Goal: Transaction & Acquisition: Book appointment/travel/reservation

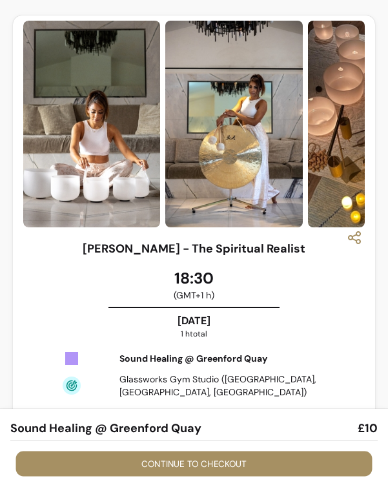
click at [223, 468] on button "Continue to checkout" at bounding box center [194, 464] width 357 height 25
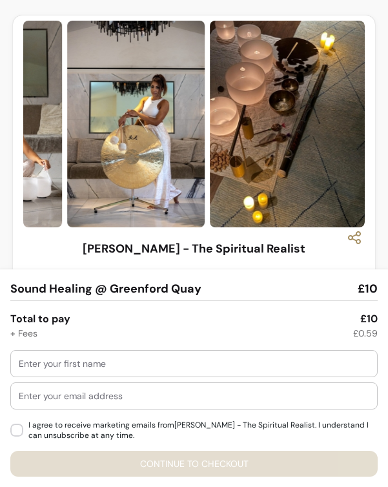
click at [213, 371] on div at bounding box center [194, 364] width 351 height 26
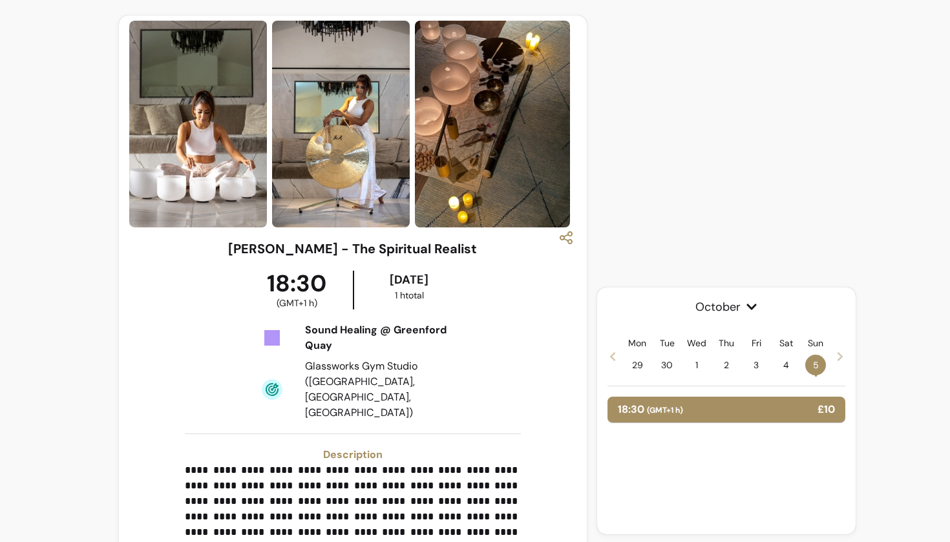
scroll to position [295, 0]
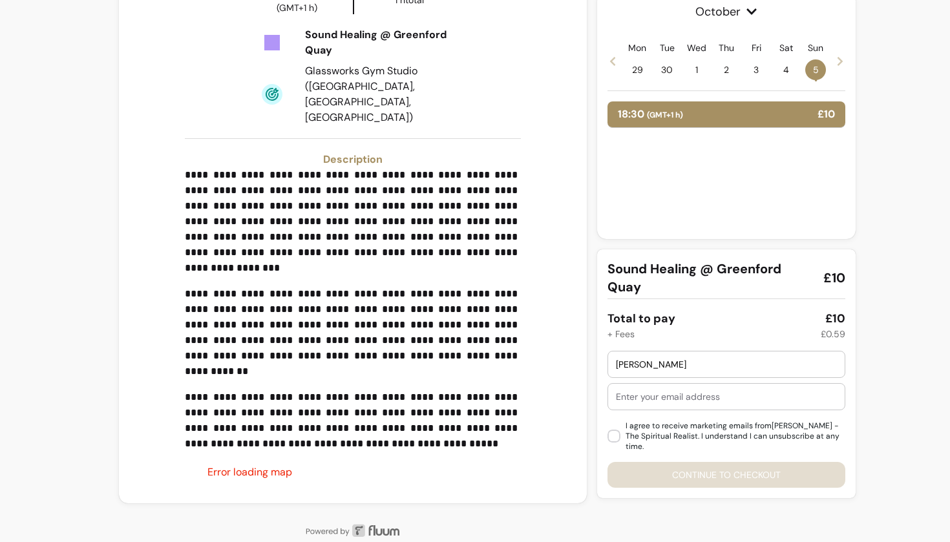
type input "Ritika"
click at [388, 408] on div at bounding box center [726, 397] width 221 height 26
type input "ritikatyagi0542gmail.com"
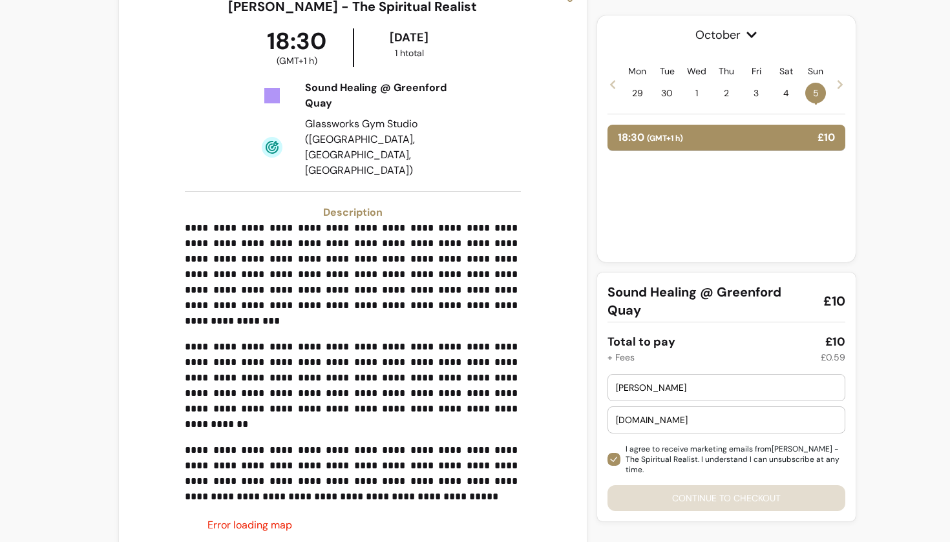
scroll to position [236, 0]
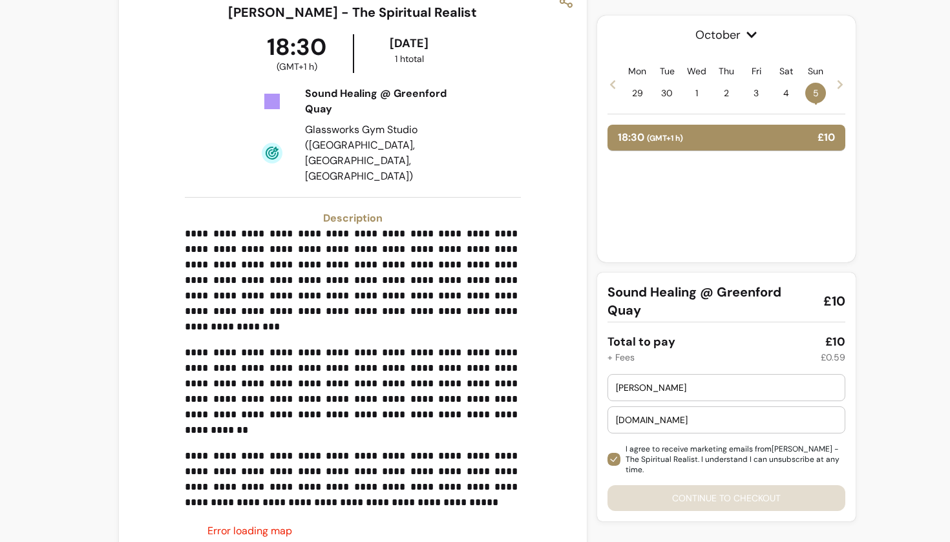
click at [388, 94] on span "5 •" at bounding box center [815, 93] width 21 height 21
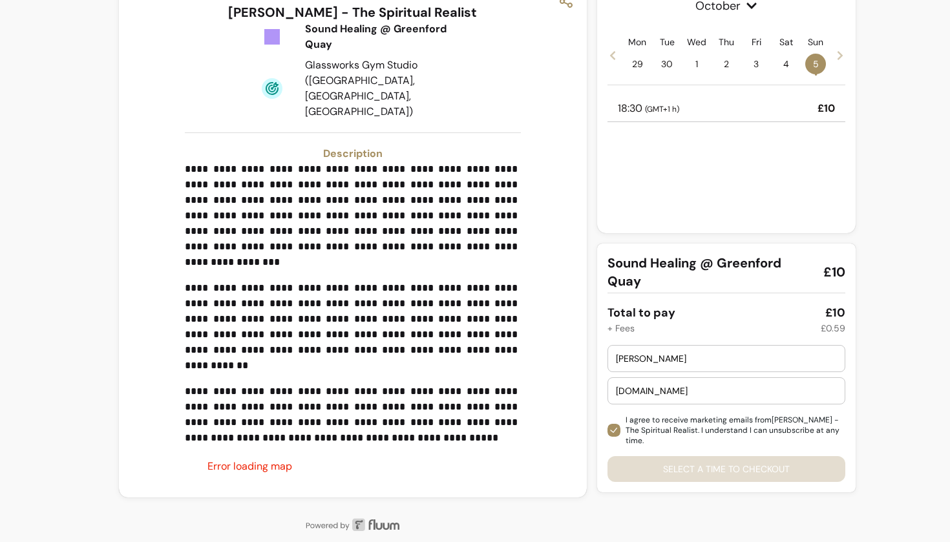
scroll to position [231, 0]
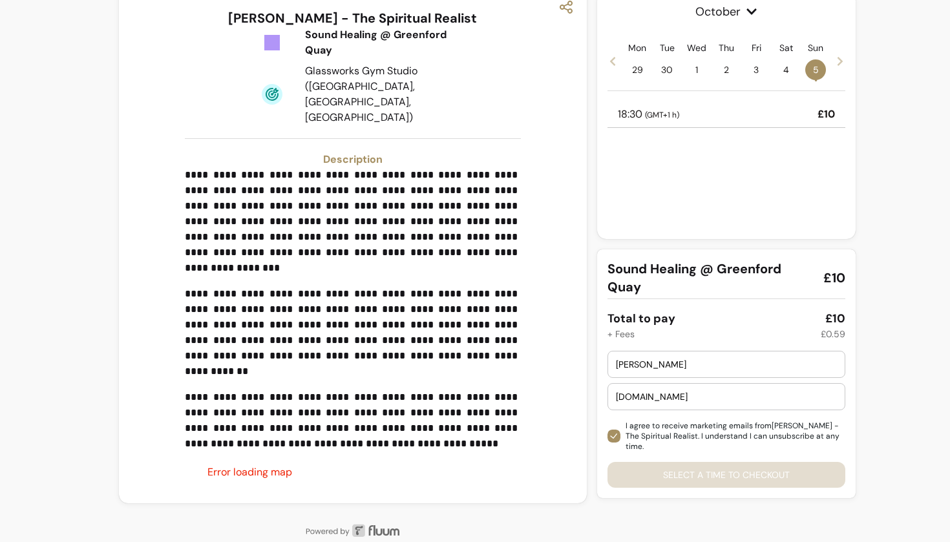
click at [388, 116] on p "£10" at bounding box center [825, 115] width 17 height 16
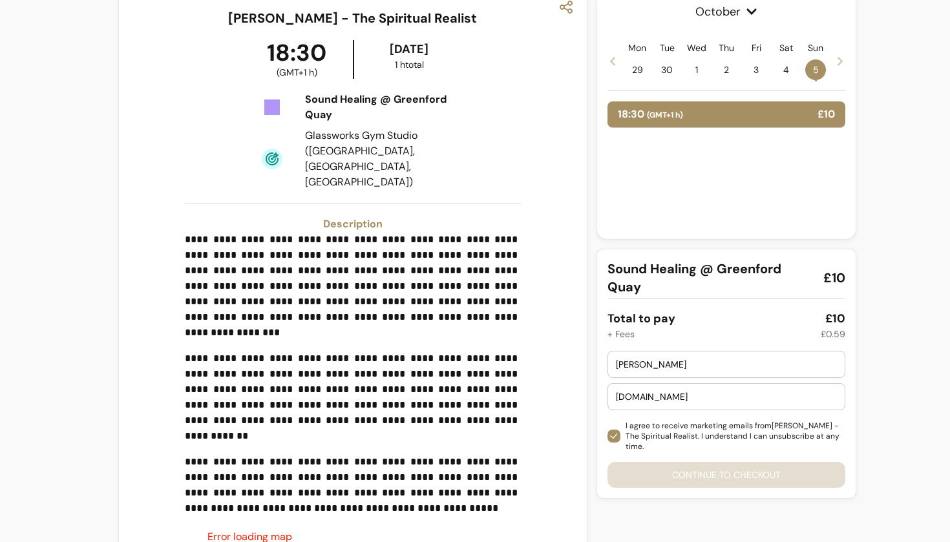
click at [388, 73] on span "5 •" at bounding box center [815, 69] width 21 height 21
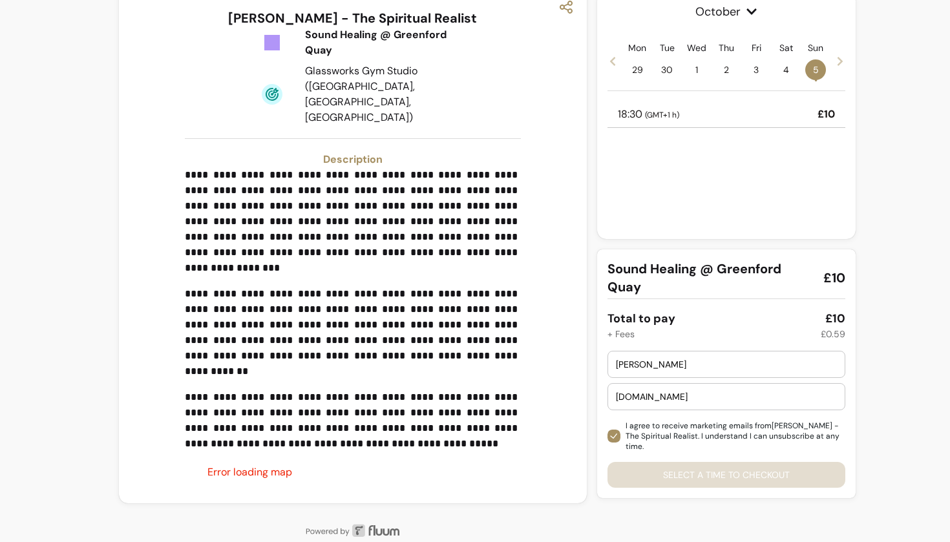
click at [388, 109] on div "18:30 ( GMT+1 h ) £10" at bounding box center [726, 114] width 238 height 26
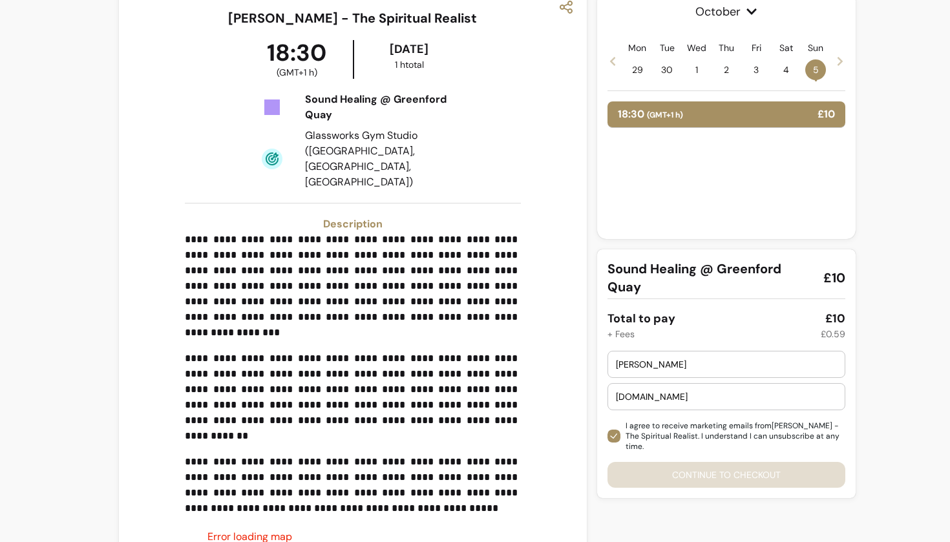
click at [388, 77] on div "Mon 29 Tue 30 Wed 1 Thu 2 Fri 3 Sat 4 Sun 5 •" at bounding box center [726, 60] width 238 height 39
click at [388, 72] on span "5 •" at bounding box center [815, 69] width 21 height 21
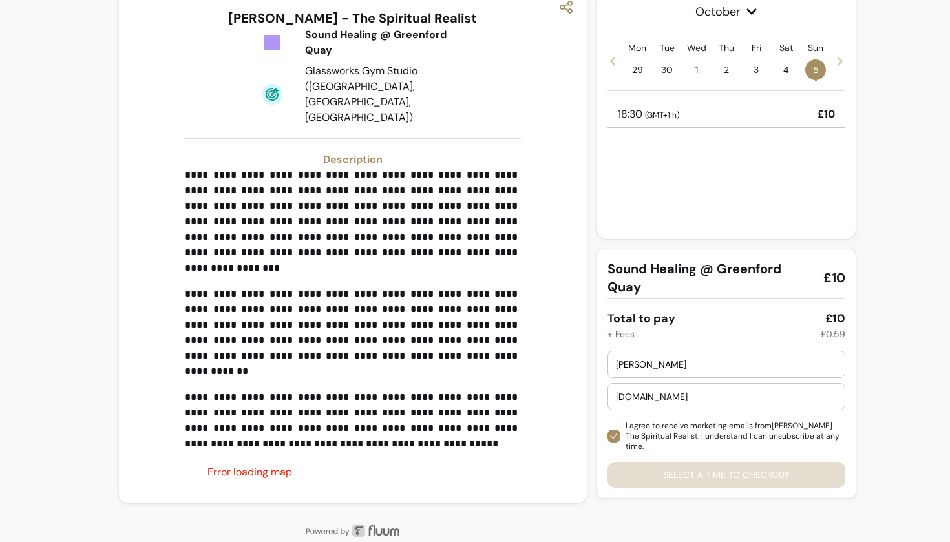
click at [388, 109] on div "18:30 ( GMT+1 h ) £10" at bounding box center [726, 114] width 238 height 26
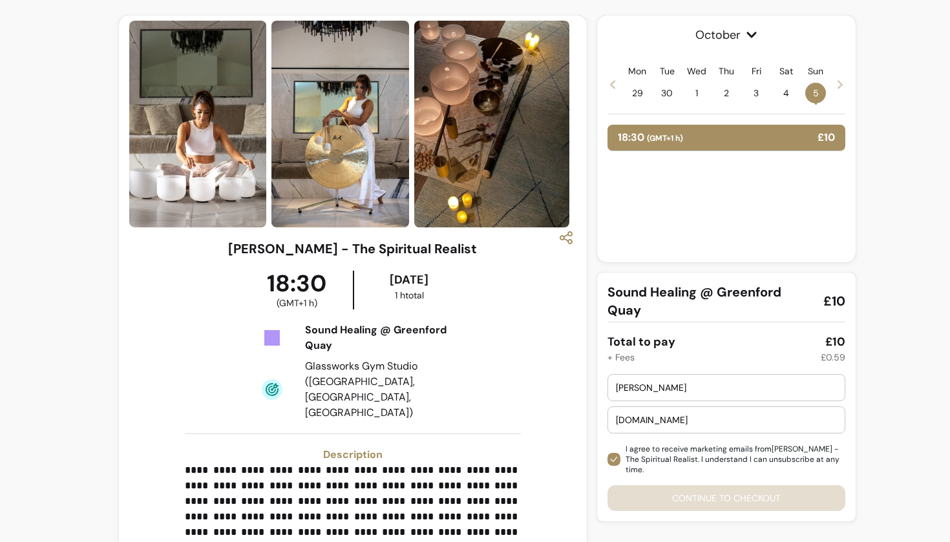
scroll to position [0, 0]
click at [388, 486] on div "Ritika ritikatyagi0542gmail.com I agree to receive marketing emails from Sara -…" at bounding box center [726, 442] width 238 height 137
click at [388, 93] on span "5 •" at bounding box center [815, 93] width 21 height 21
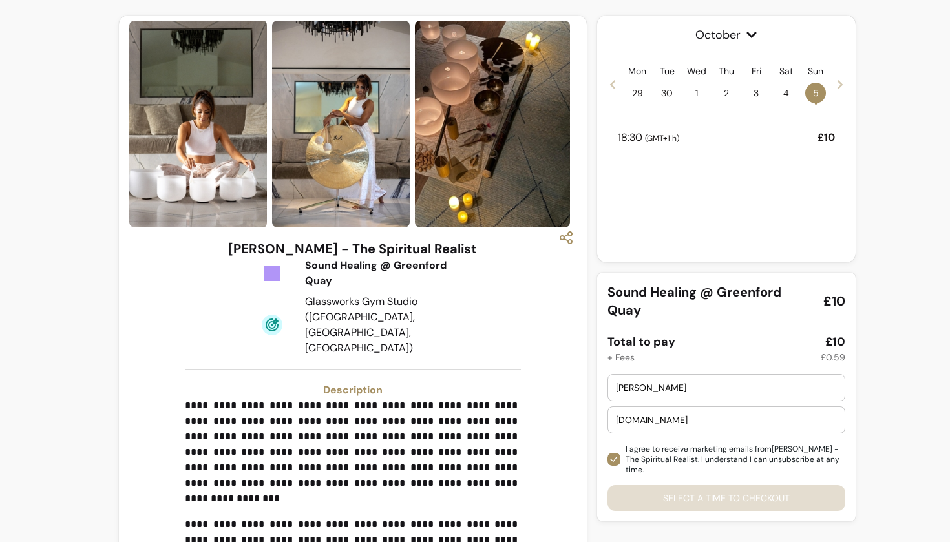
click at [388, 419] on input "ritikatyagi0542gmail.com" at bounding box center [726, 419] width 221 height 13
click at [388, 147] on div "18:30 ( GMT+1 h ) £10" at bounding box center [726, 138] width 238 height 26
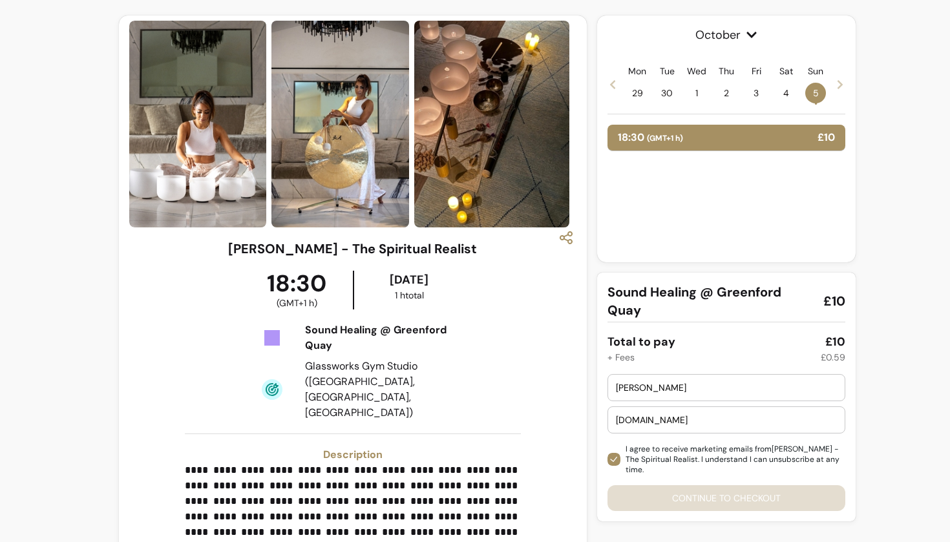
click at [388, 486] on div "Ritika ritikatyagi0542gmail.com I agree to receive marketing emails from Sara -…" at bounding box center [726, 442] width 238 height 137
click at [807, 100] on span "5 •" at bounding box center [815, 93] width 21 height 21
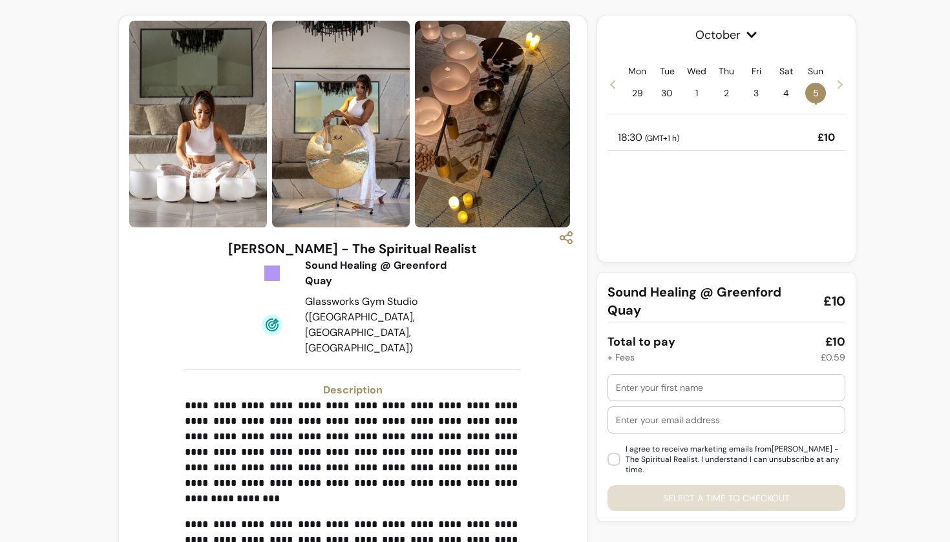
click at [817, 135] on p "£10" at bounding box center [825, 138] width 17 height 16
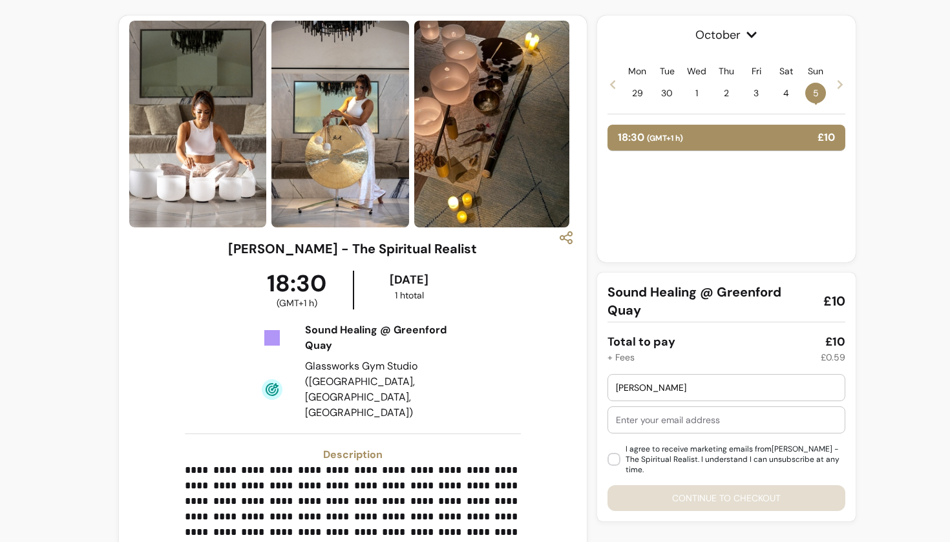
type input "[PERSON_NAME]"
click at [665, 428] on div at bounding box center [726, 420] width 221 height 26
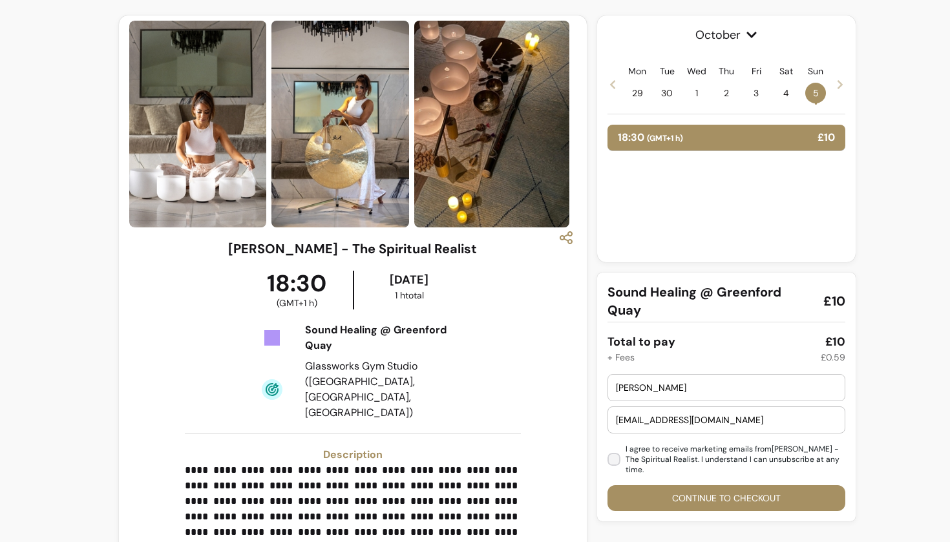
type input "[EMAIL_ADDRESS][DOMAIN_NAME]"
click at [683, 485] on button "Continue to checkout" at bounding box center [726, 498] width 238 height 26
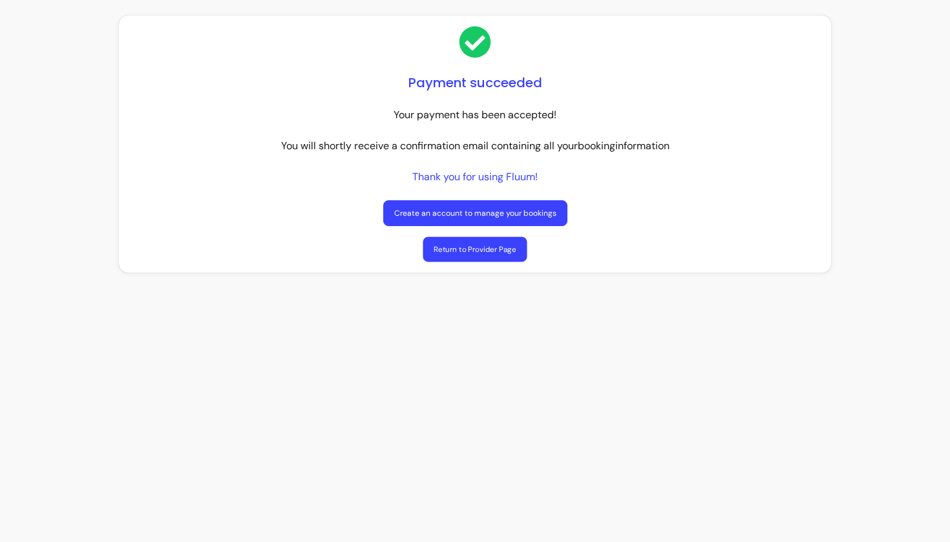
click at [497, 252] on link "Return to Provider Page" at bounding box center [474, 249] width 104 height 25
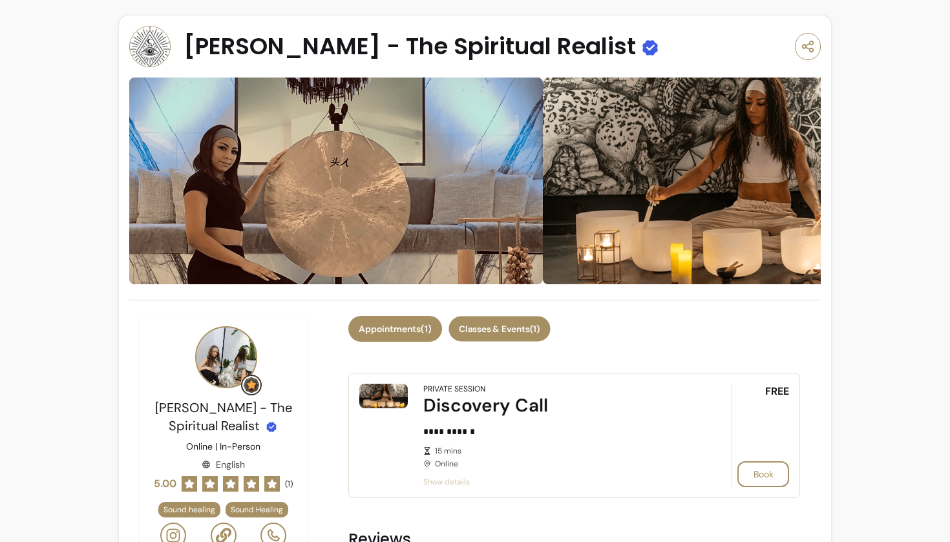
click at [517, 320] on button "Classes & Events ( 1 )" at bounding box center [499, 329] width 101 height 25
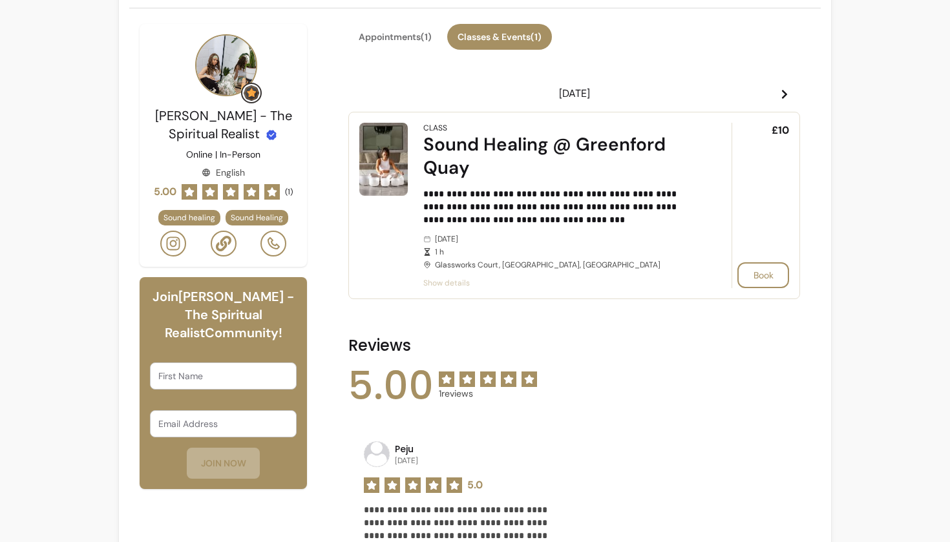
scroll to position [291, 0]
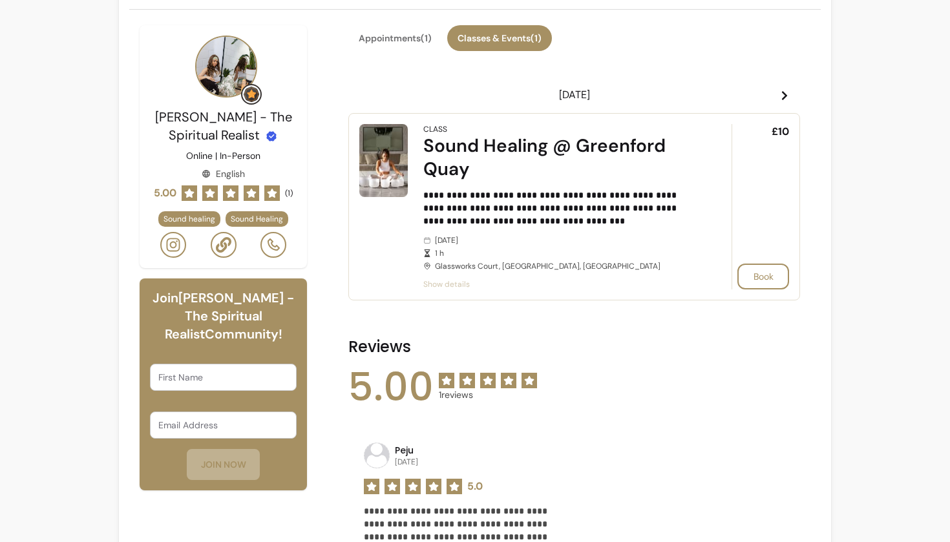
click at [458, 284] on span "Show details" at bounding box center [559, 284] width 272 height 10
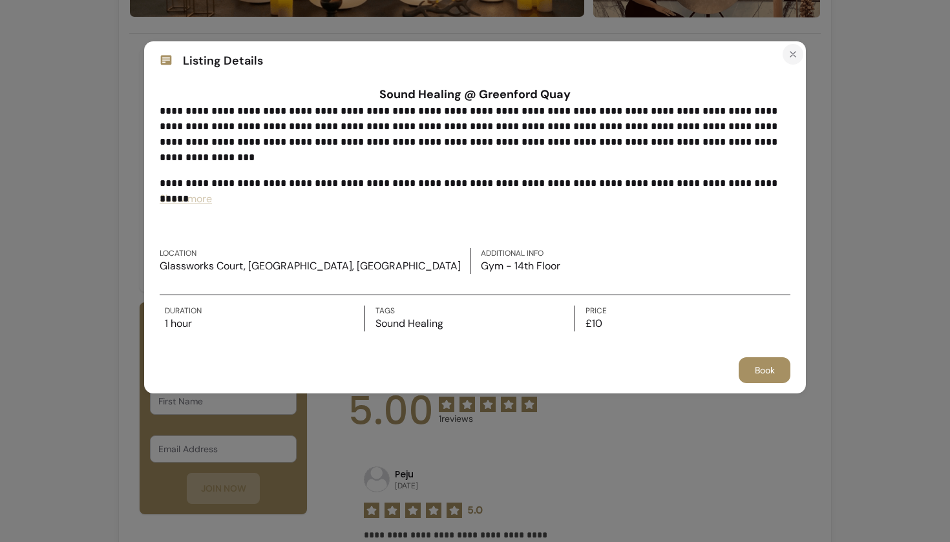
click at [797, 56] on icon "Close" at bounding box center [792, 54] width 10 height 10
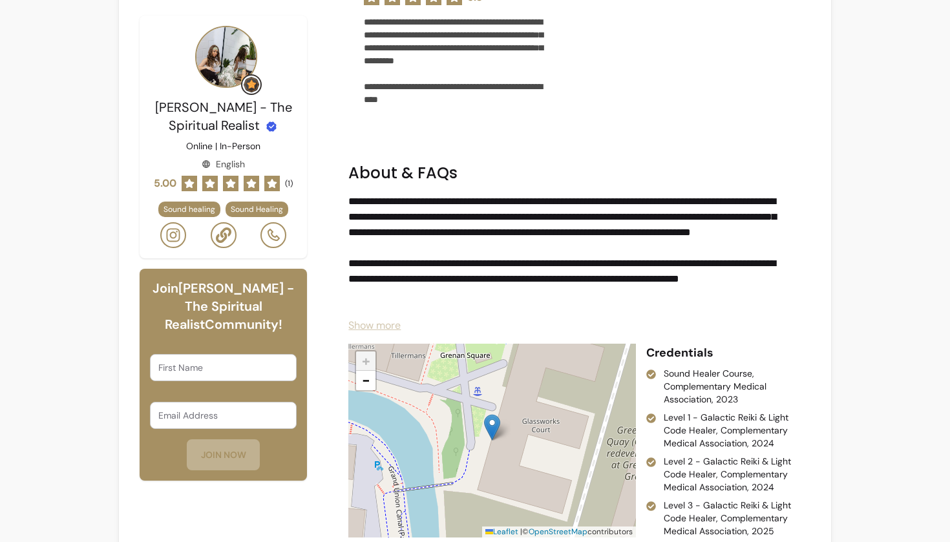
scroll to position [780, 0]
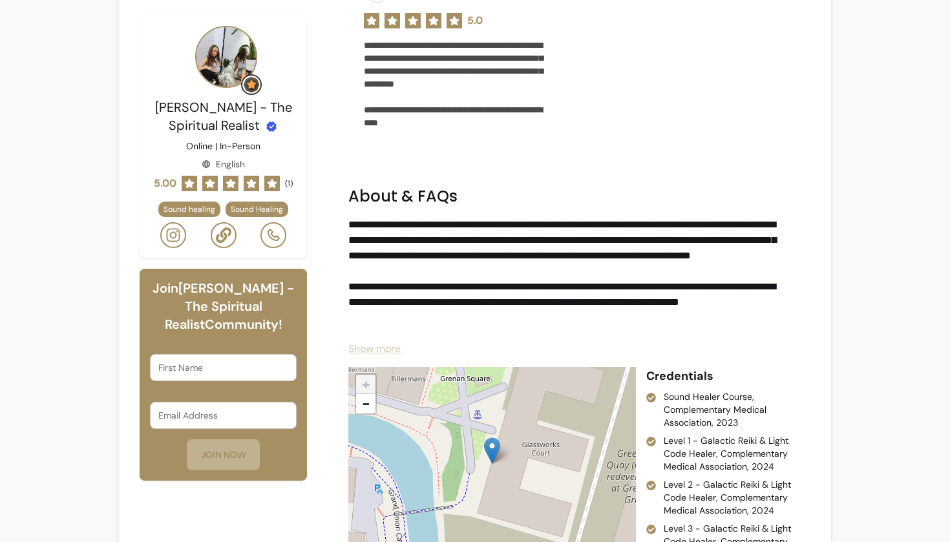
click at [392, 346] on span "Show more" at bounding box center [374, 349] width 52 height 14
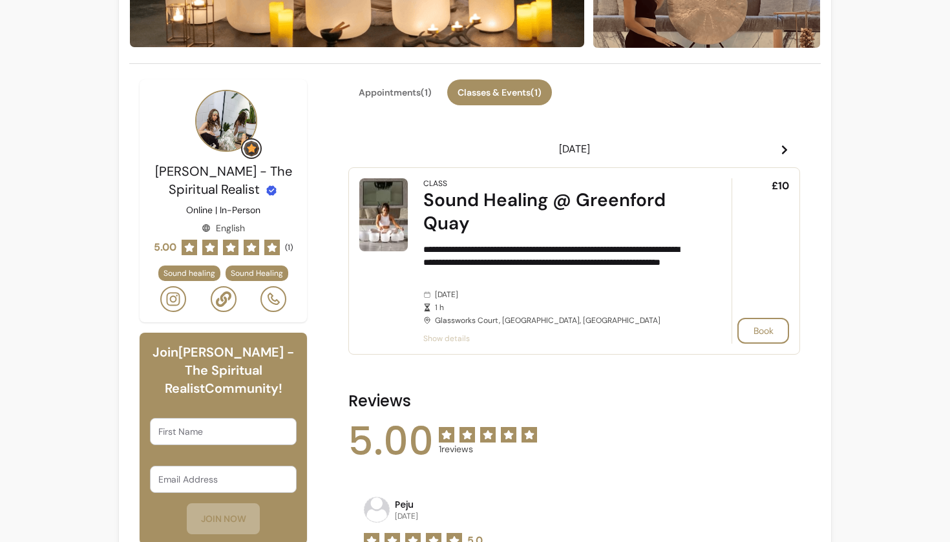
scroll to position [254, 0]
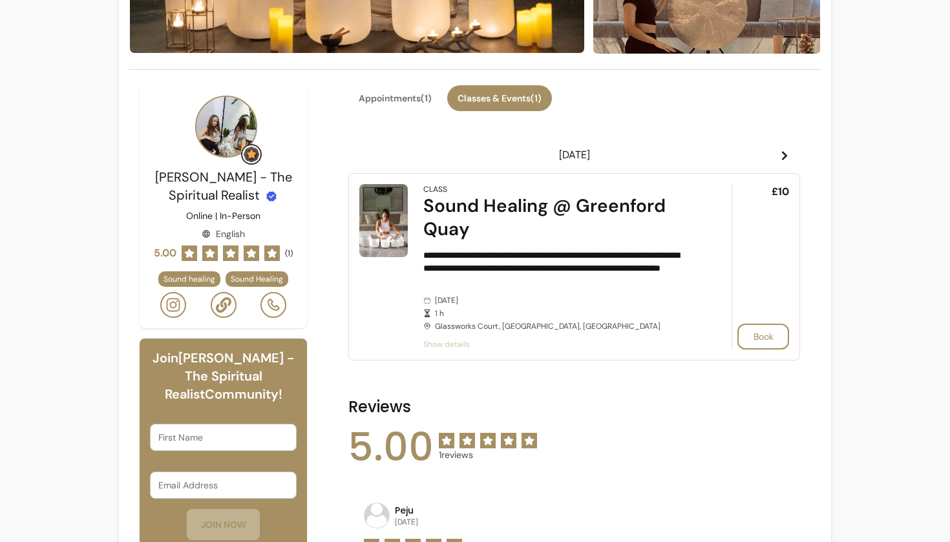
click at [785, 158] on icon at bounding box center [784, 156] width 10 height 10
click at [366, 156] on icon at bounding box center [363, 156] width 10 height 10
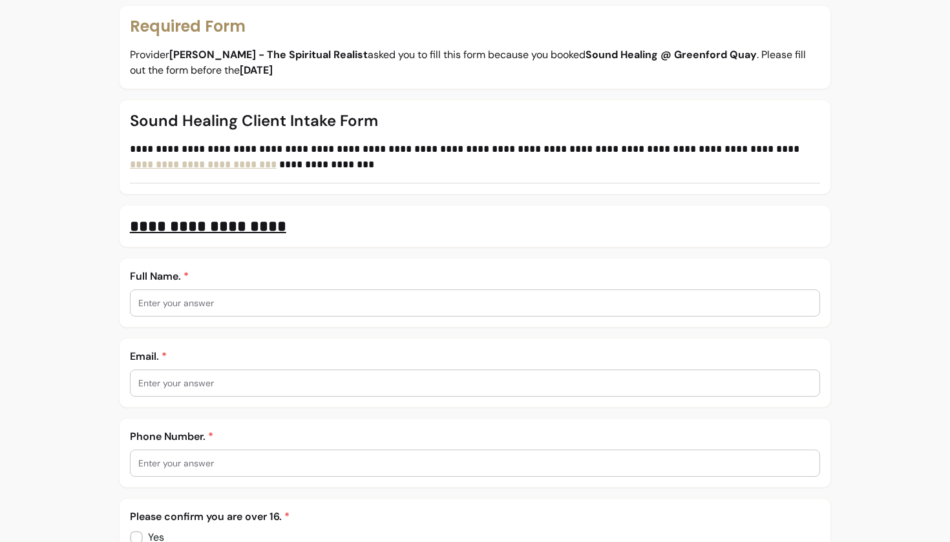
scroll to position [155, 0]
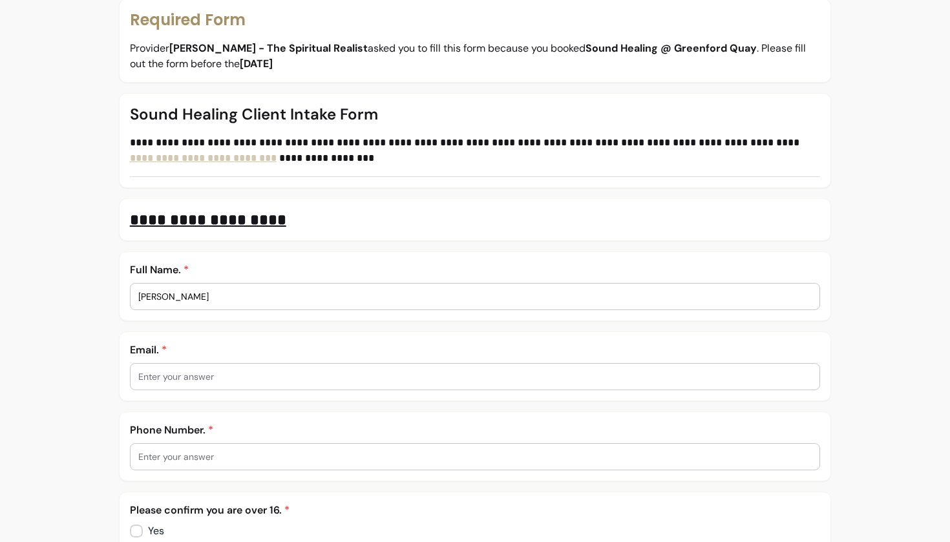
type input "[PERSON_NAME]"
type input "R"
type input "[EMAIL_ADDRESS][DOMAIN_NAME]"
click at [172, 463] on div at bounding box center [475, 457] width 674 height 26
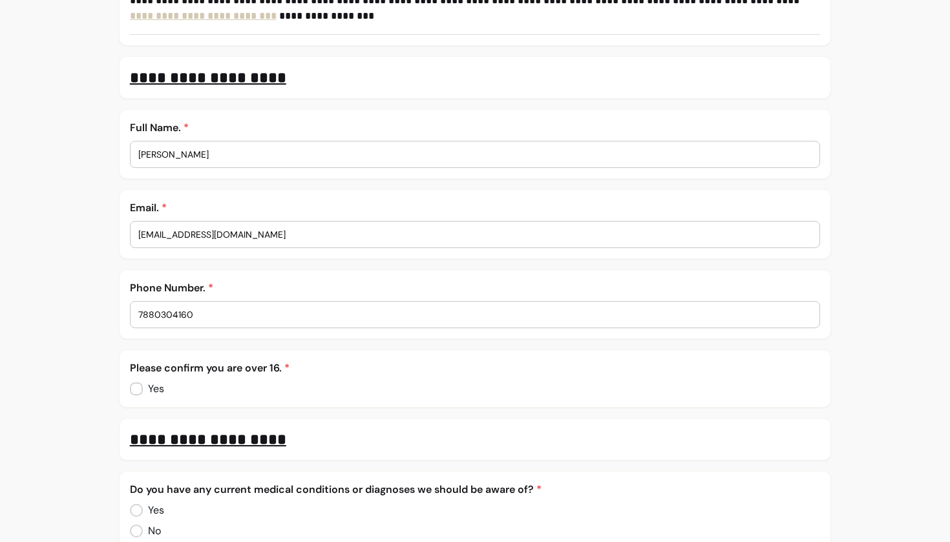
scroll to position [300, 0]
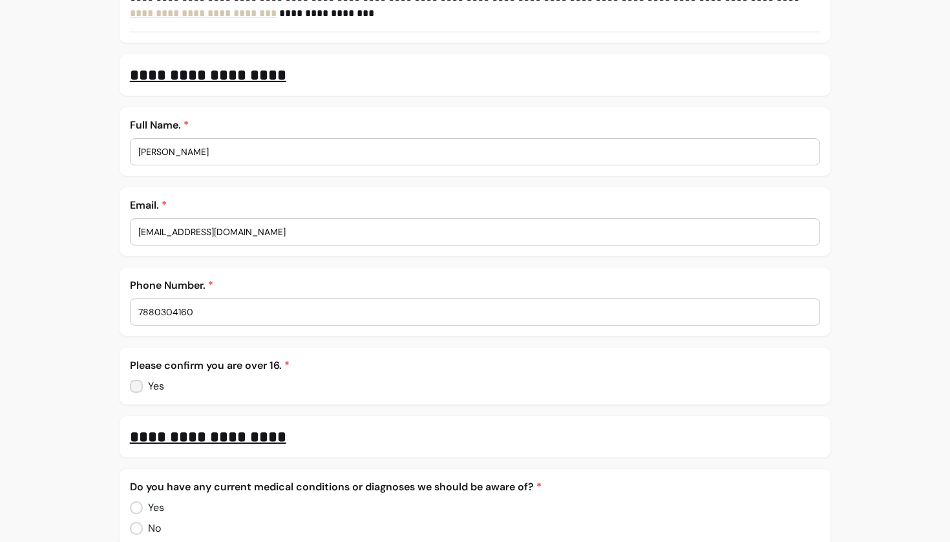
type input "7880304160"
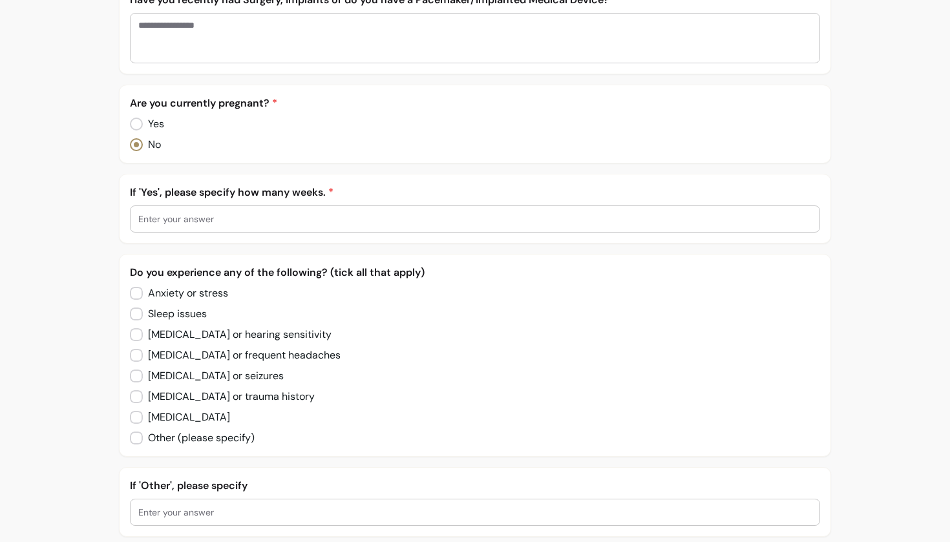
scroll to position [985, 0]
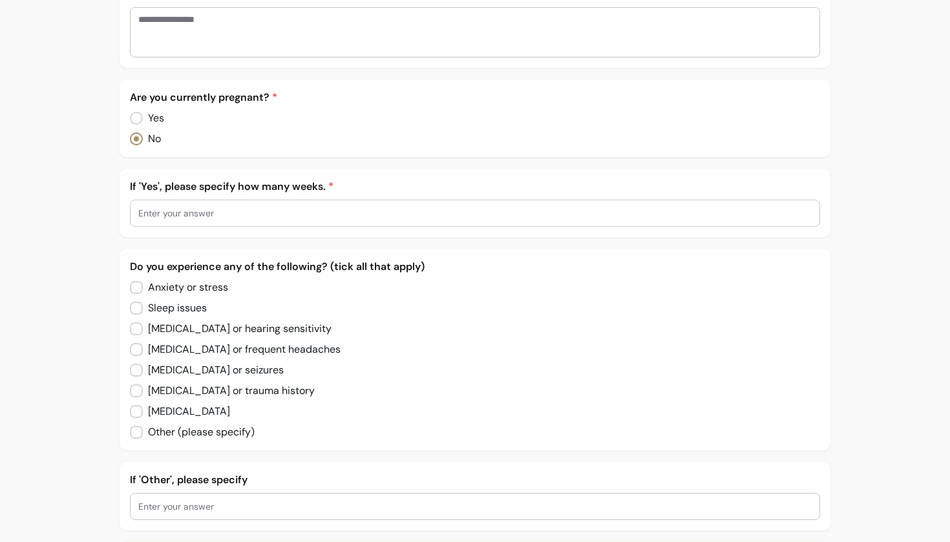
click at [184, 225] on div at bounding box center [475, 213] width 674 height 26
type input "no"
click at [197, 244] on div "**********" at bounding box center [475, 13] width 712 height 1966
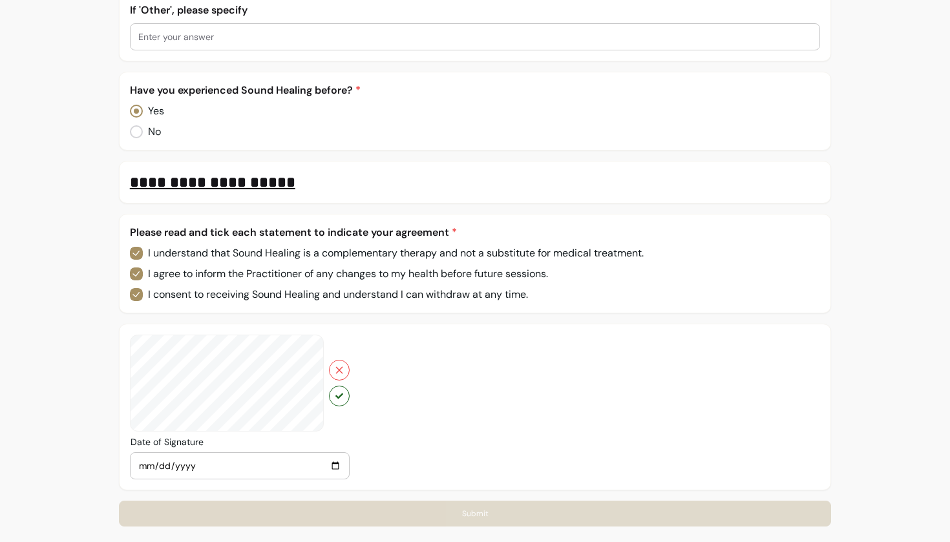
scroll to position [1455, 0]
click at [342, 373] on icon "button" at bounding box center [339, 370] width 10 height 10
click at [342, 365] on button "button" at bounding box center [339, 370] width 21 height 21
click at [338, 366] on icon "button" at bounding box center [339, 370] width 10 height 10
click at [330, 367] on button "button" at bounding box center [339, 370] width 21 height 21
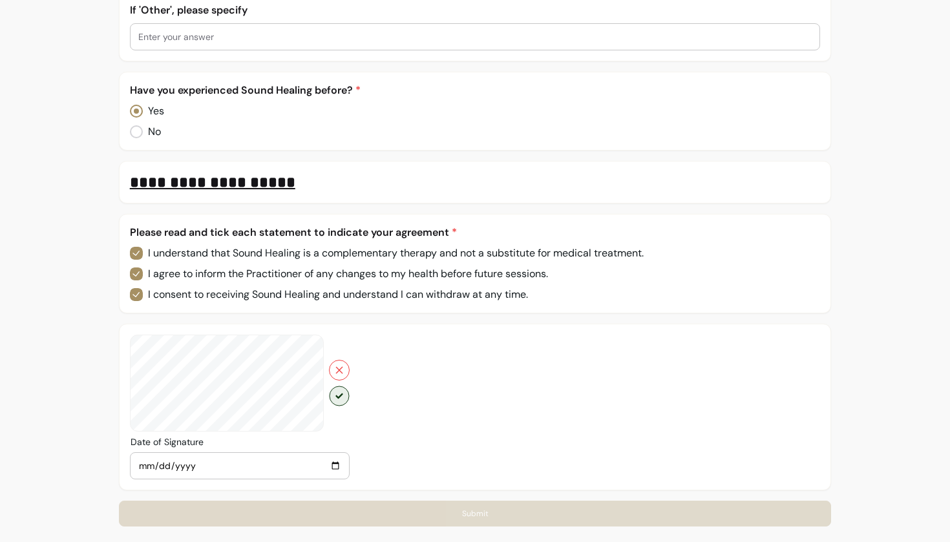
click at [338, 392] on button "button" at bounding box center [339, 396] width 20 height 20
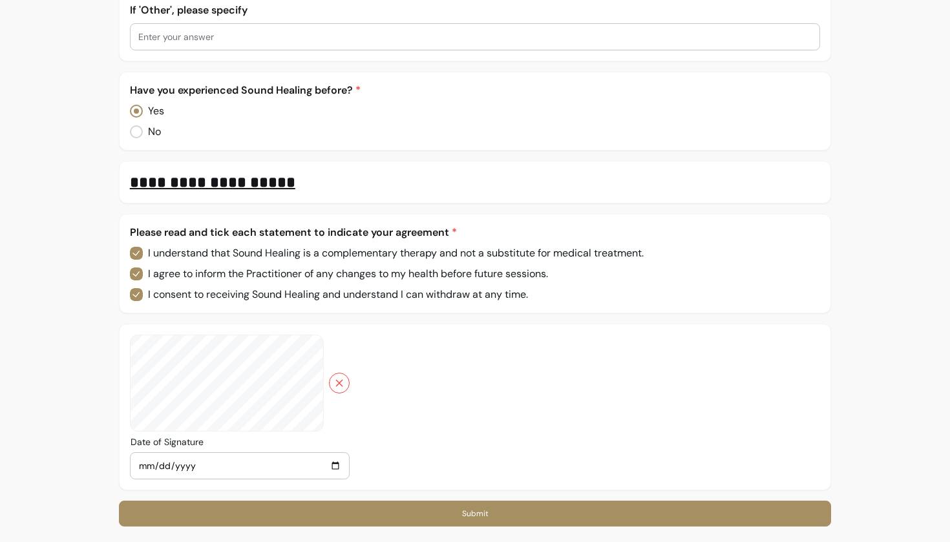
click at [470, 510] on button "Submit" at bounding box center [475, 514] width 712 height 26
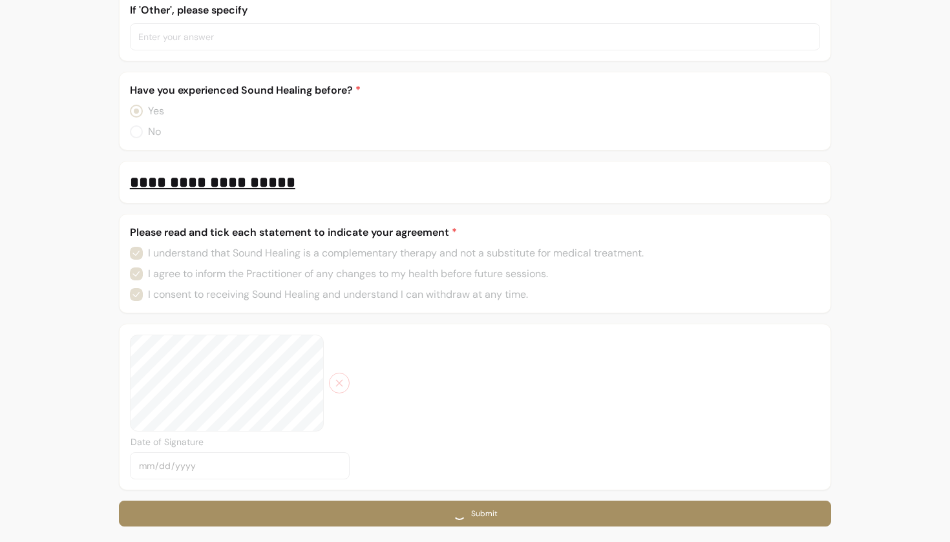
scroll to position [0, 0]
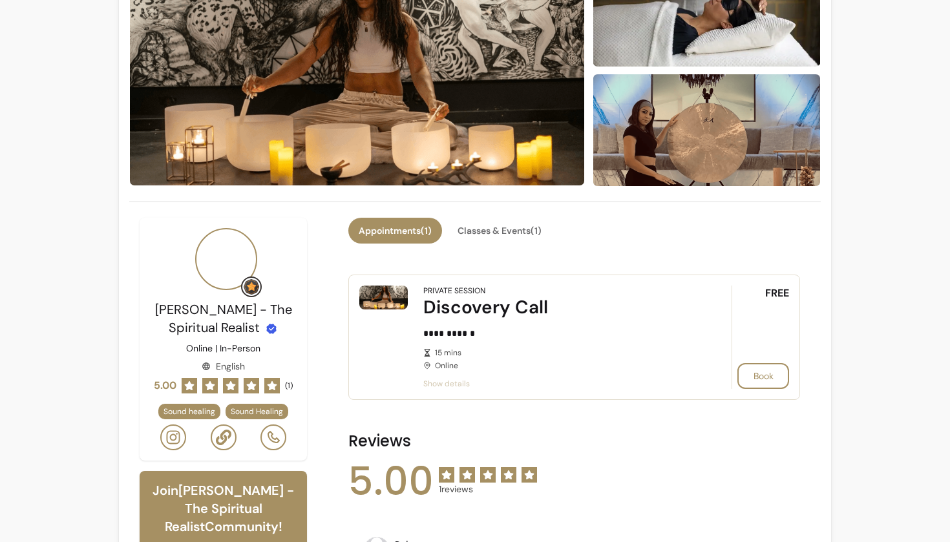
scroll to position [125, 0]
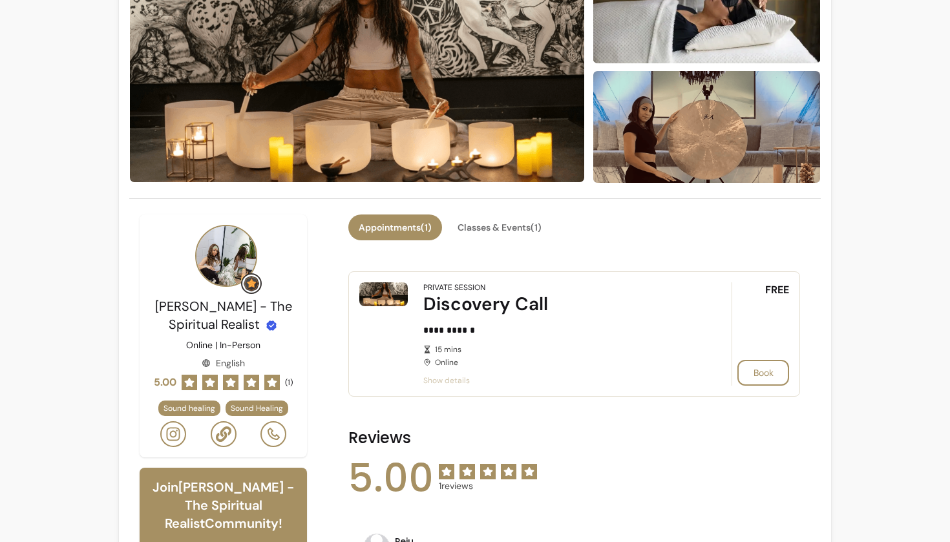
click at [472, 304] on div "Discovery Call" at bounding box center [559, 304] width 272 height 23
click at [433, 357] on div "15 mins Online" at bounding box center [559, 355] width 272 height 23
click at [434, 382] on span "Show details" at bounding box center [559, 380] width 272 height 10
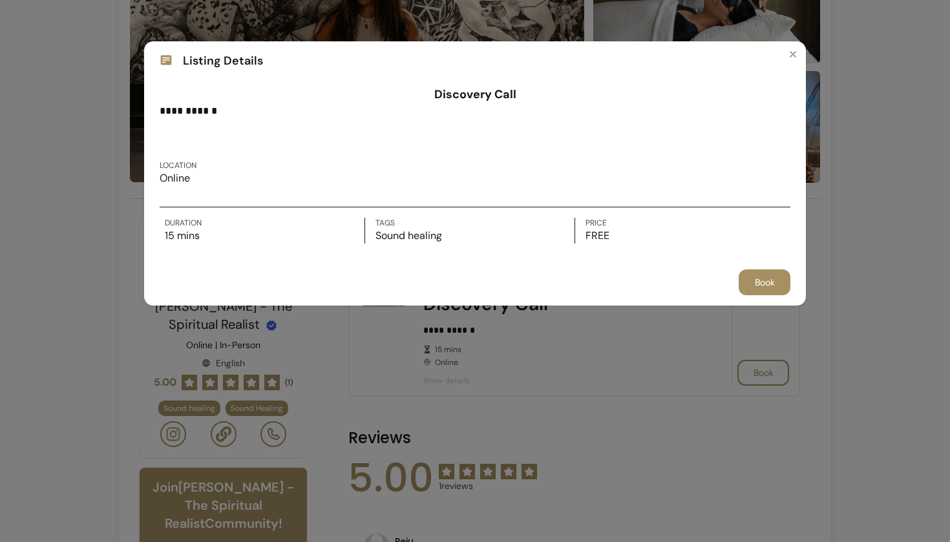
click at [518, 364] on div "**********" at bounding box center [475, 271] width 950 height 542
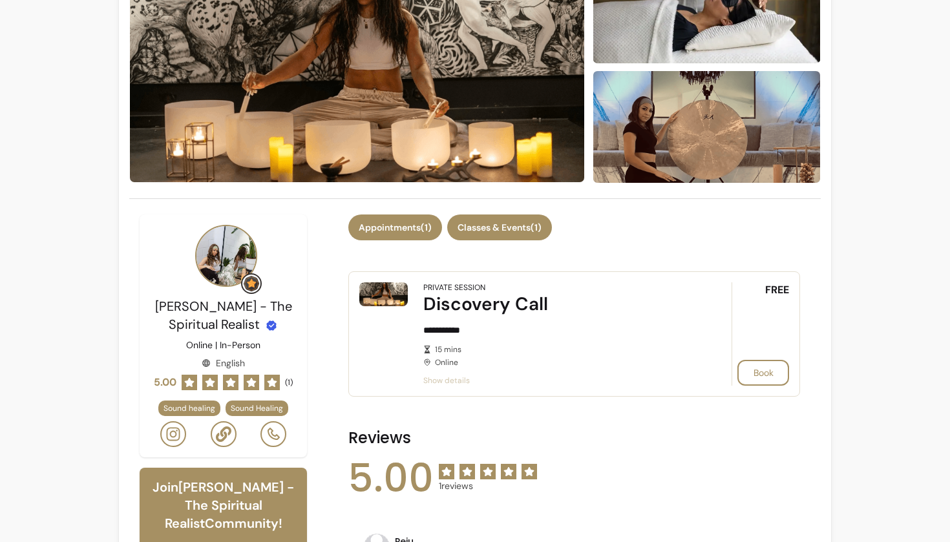
click at [531, 229] on button "Classes & Events ( 1 )" at bounding box center [499, 227] width 105 height 26
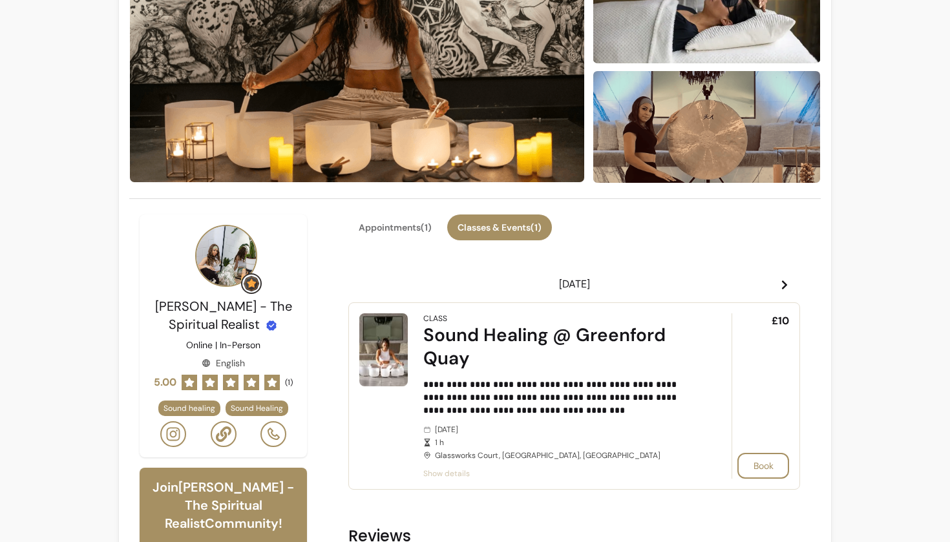
click at [784, 280] on icon at bounding box center [784, 285] width 10 height 10
click at [360, 286] on icon at bounding box center [363, 285] width 10 height 10
click at [782, 286] on icon at bounding box center [784, 285] width 10 height 10
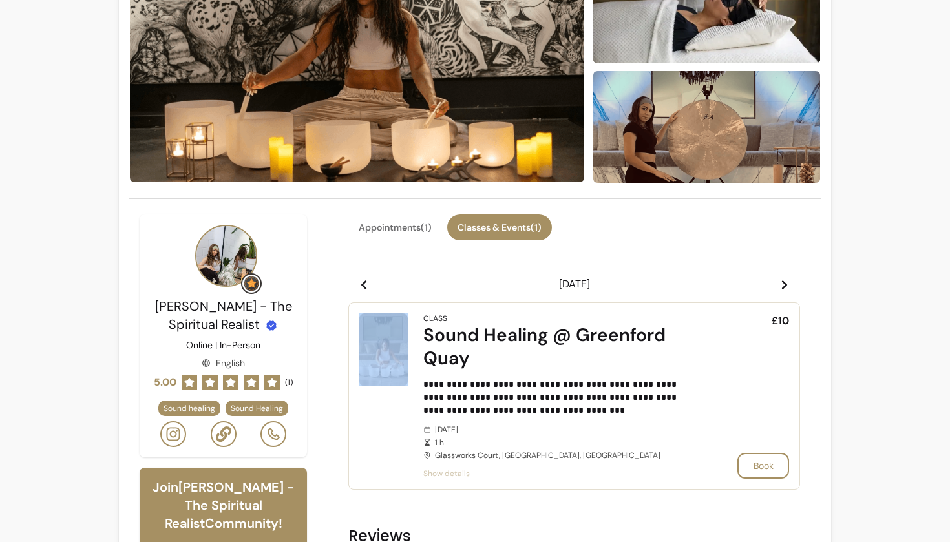
click at [782, 286] on icon at bounding box center [784, 285] width 10 height 10
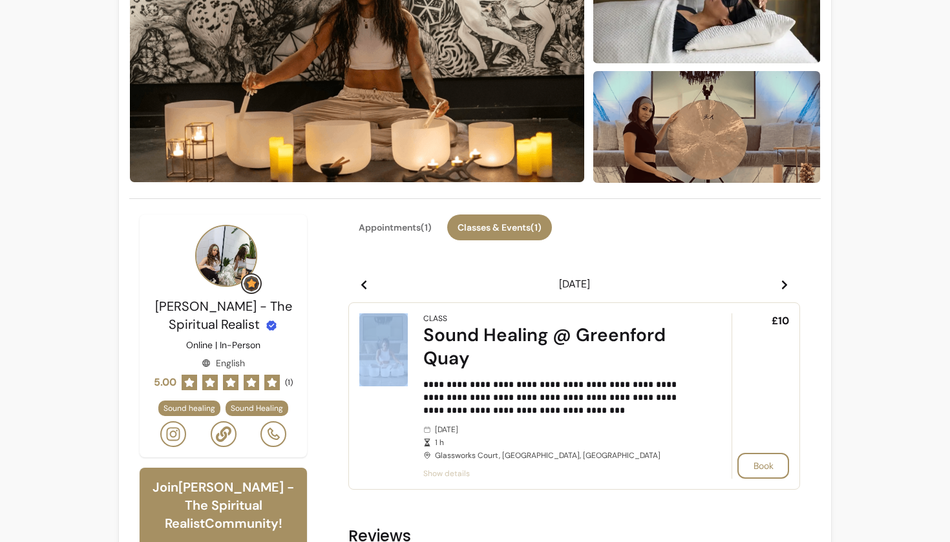
click at [782, 286] on icon at bounding box center [784, 285] width 10 height 10
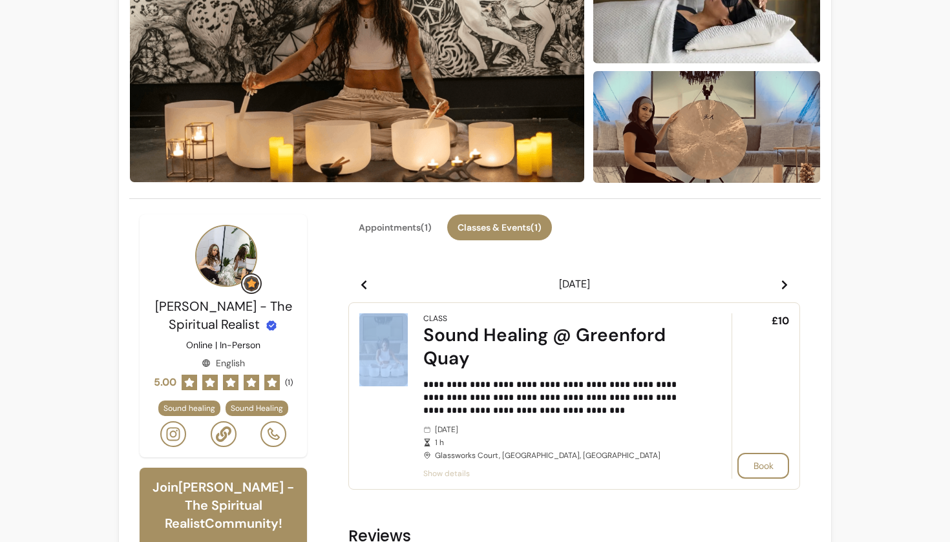
click at [782, 286] on icon at bounding box center [784, 285] width 10 height 10
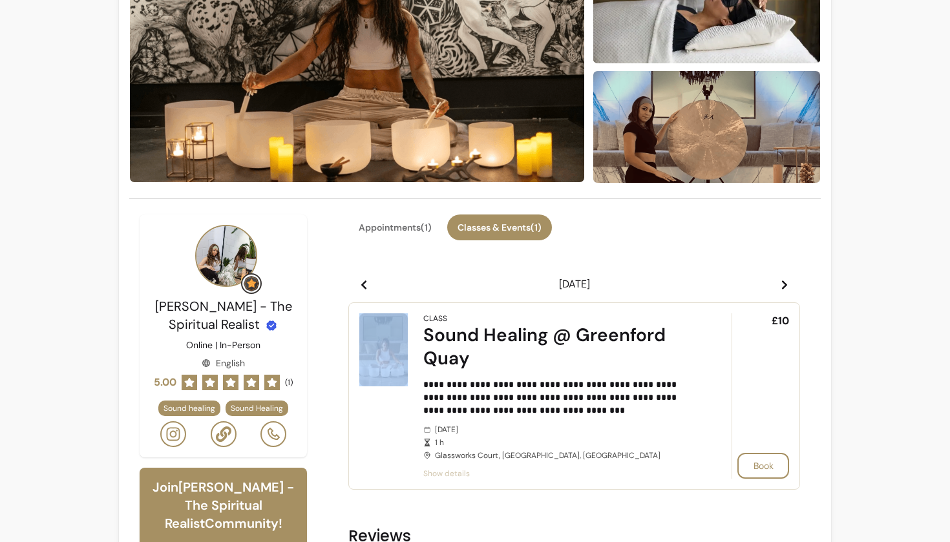
click at [782, 286] on icon at bounding box center [784, 285] width 10 height 10
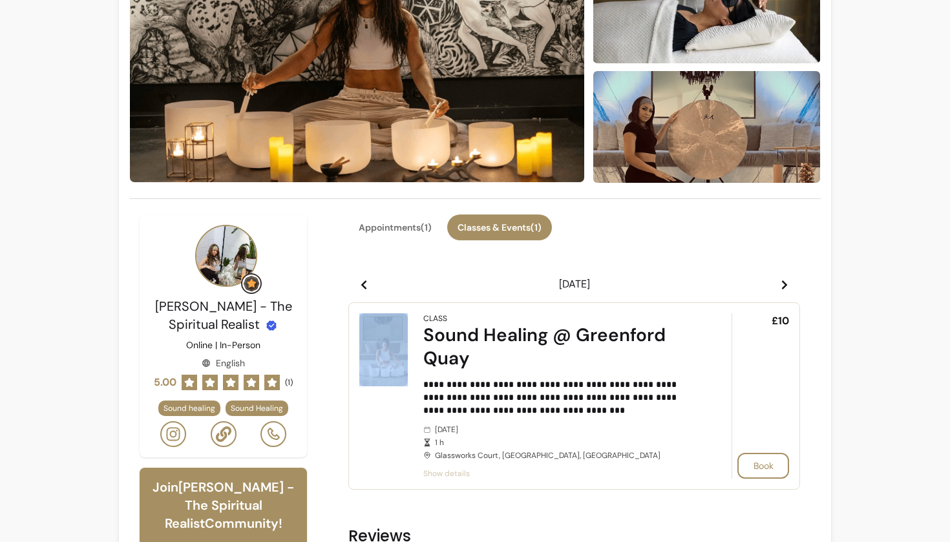
click at [699, 258] on div "**********" at bounding box center [574, 354] width 452 height 280
